Goal: Task Accomplishment & Management: Use online tool/utility

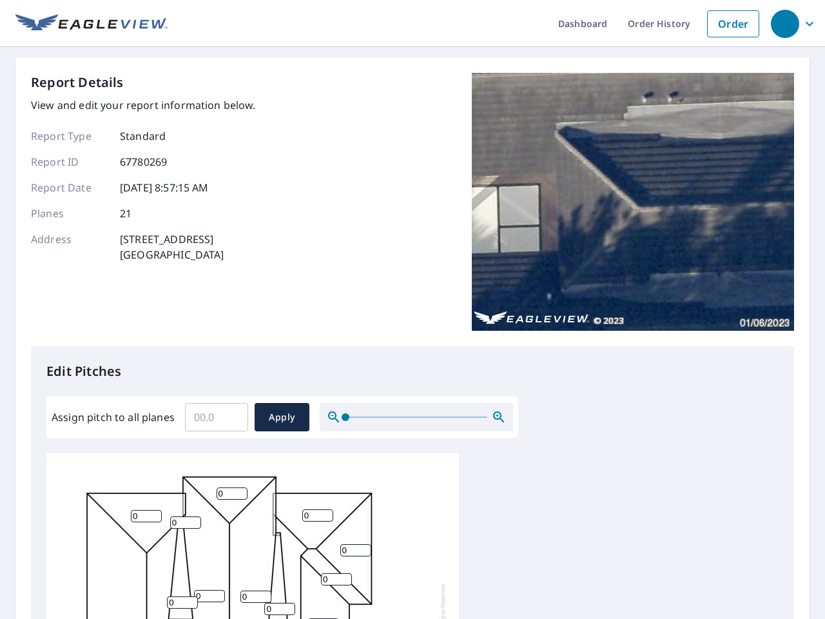
click at [412, 309] on div "Report Details View and edit your report information below. Report Type Standar…" at bounding box center [412, 209] width 763 height 273
click at [784, 23] on div "button" at bounding box center [785, 24] width 28 height 28
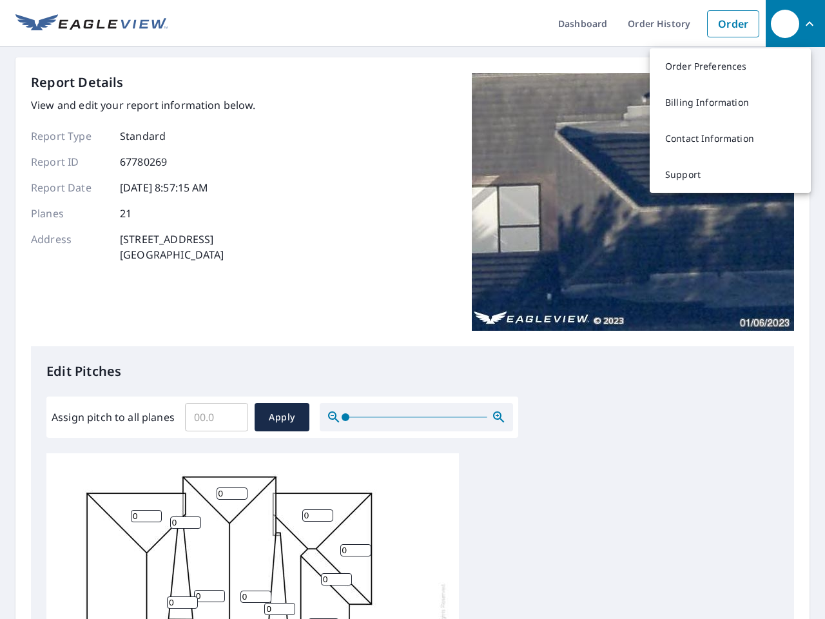
click at [217, 417] on input "Assign pitch to all planes" at bounding box center [216, 417] width 63 height 36
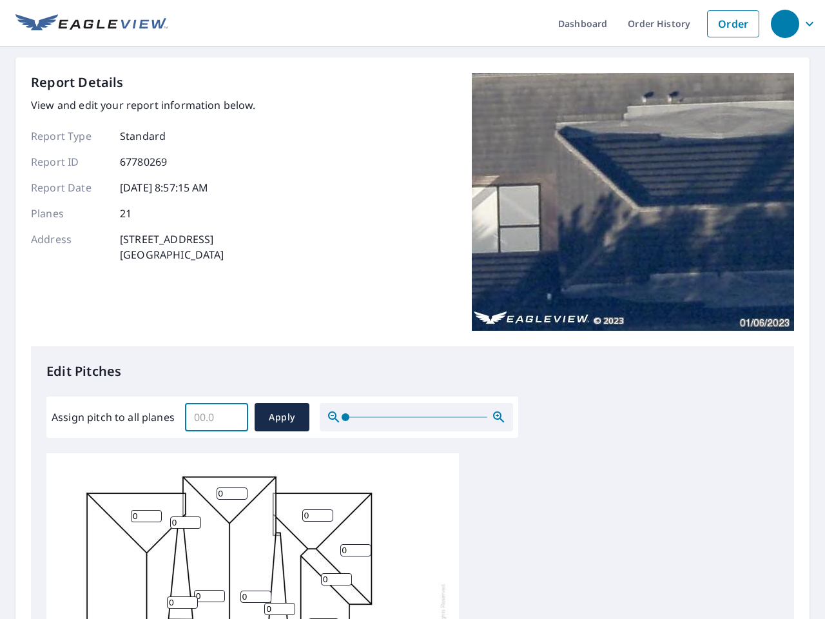
click at [282, 417] on span "Apply" at bounding box center [282, 417] width 34 height 16
click at [499, 417] on icon "button" at bounding box center [498, 416] width 15 height 15
